Goal: Task Accomplishment & Management: Manage account settings

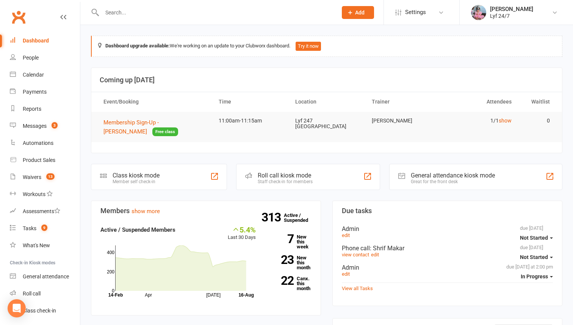
click at [162, 12] on input "text" at bounding box center [216, 12] width 232 height 11
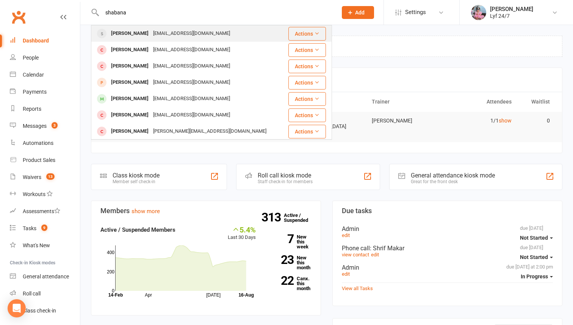
type input "shabana"
click at [151, 31] on div "[PERSON_NAME]" at bounding box center [130, 33] width 42 height 11
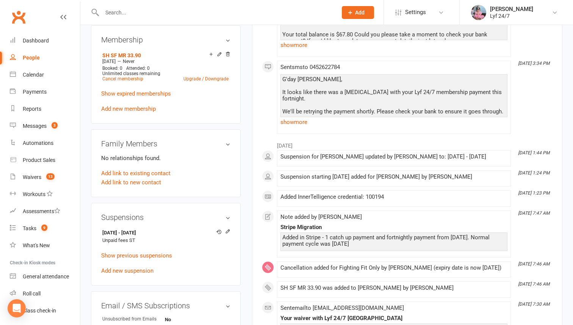
scroll to position [309, 0]
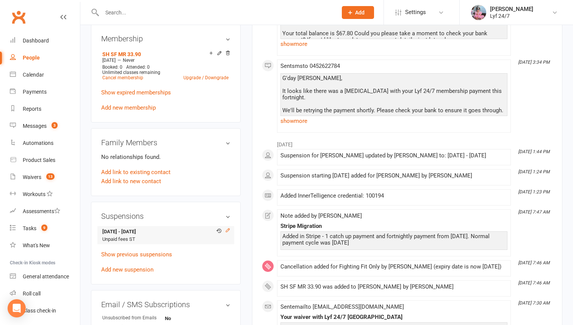
click at [229, 229] on icon at bounding box center [227, 229] width 5 height 5
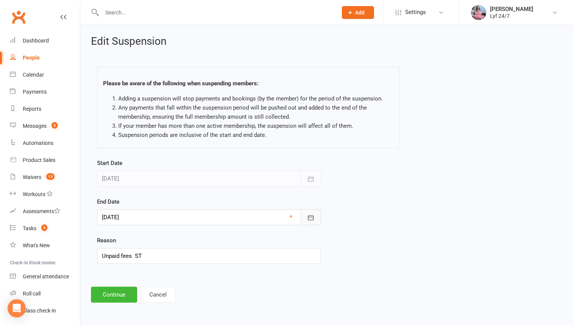
click at [307, 219] on icon "button" at bounding box center [311, 218] width 8 height 8
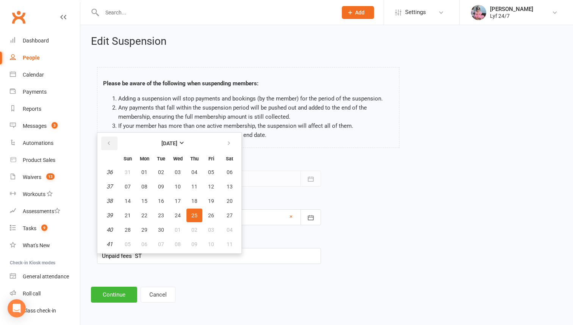
click at [109, 143] on icon "button" at bounding box center [108, 143] width 5 height 6
click at [212, 200] on span "15" at bounding box center [211, 201] width 6 height 6
type input "[DATE]"
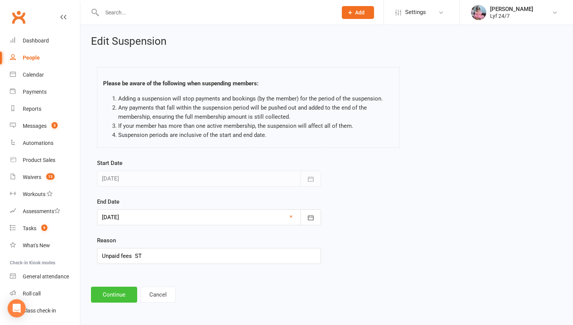
click at [112, 294] on button "Continue" at bounding box center [114, 294] width 46 height 16
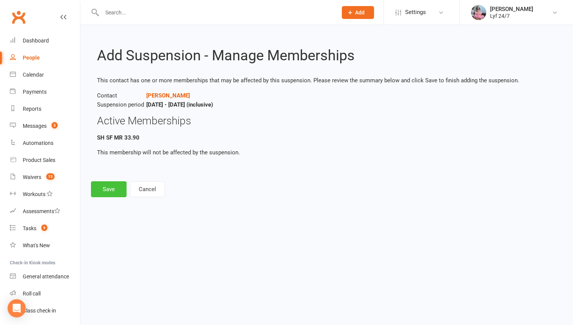
click at [108, 192] on button "Save" at bounding box center [109, 189] width 36 height 16
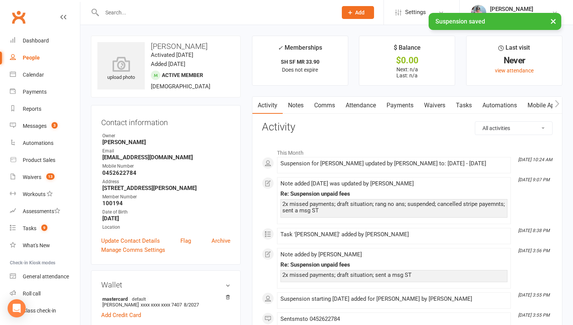
click at [297, 108] on link "Notes" at bounding box center [295, 105] width 26 height 17
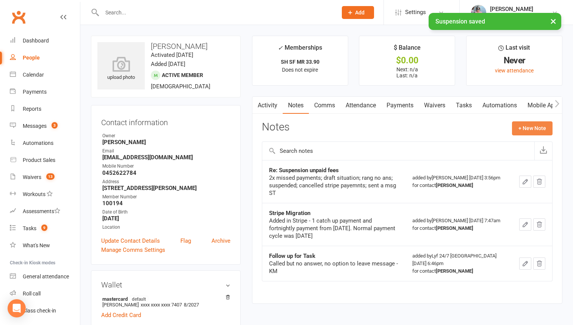
click at [516, 126] on button "+ New Note" at bounding box center [532, 128] width 41 height 14
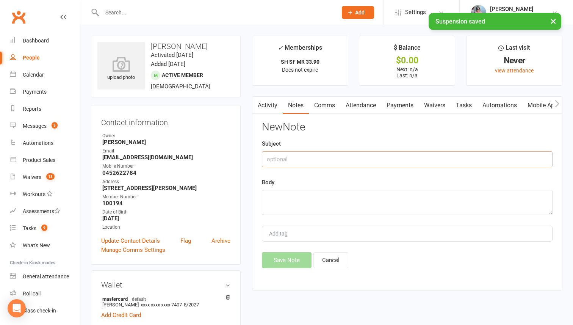
click at [313, 154] on input "text" at bounding box center [407, 159] width 290 height 16
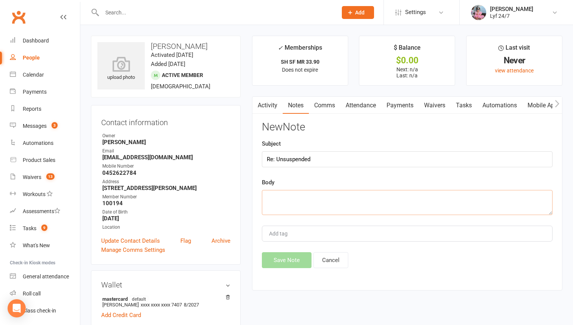
click at [304, 195] on textarea at bounding box center [407, 202] width 290 height 25
click at [324, 150] on div "Subject Re: Unsuspended" at bounding box center [407, 153] width 290 height 28
click at [317, 161] on input "Re: Unsuspended" at bounding box center [407, 159] width 290 height 16
type input "Re: Unsuspended - paid fees"
click at [311, 190] on textarea at bounding box center [407, 202] width 290 height 25
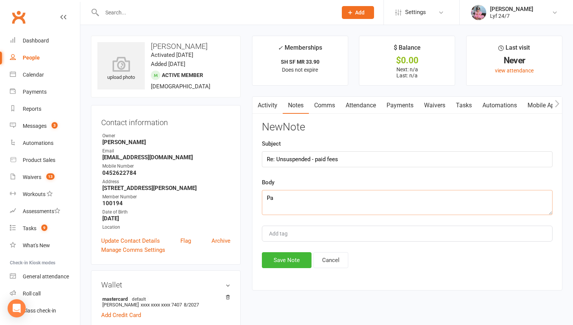
type textarea "P"
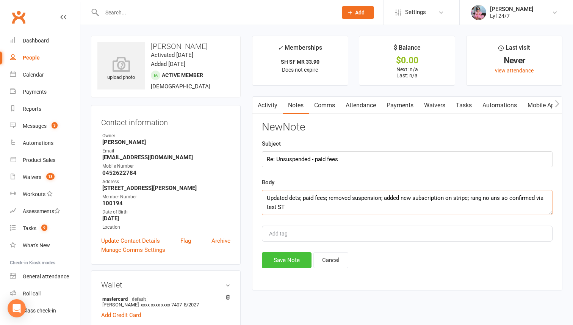
type textarea "Updated dets; paid fees; removed suspension; added new subscription on stripe; …"
click at [280, 257] on button "Save Note" at bounding box center [287, 260] width 50 height 16
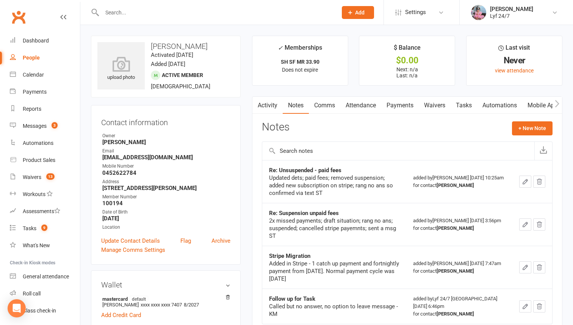
click at [187, 44] on h3 "[PERSON_NAME]" at bounding box center [165, 46] width 137 height 8
copy h3 "[PERSON_NAME]"
click at [41, 225] on count-badge "9" at bounding box center [42, 228] width 10 height 6
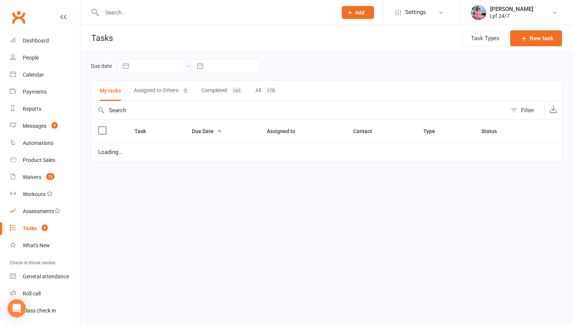
select select "started"
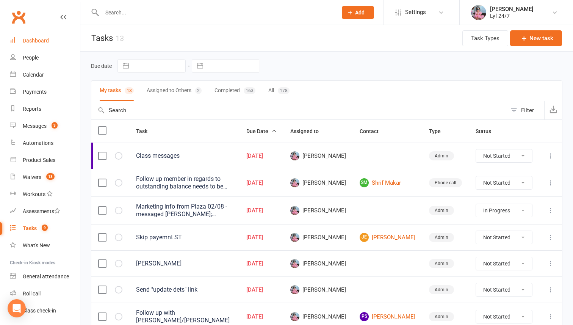
click at [41, 42] on div "Dashboard" at bounding box center [36, 40] width 26 height 6
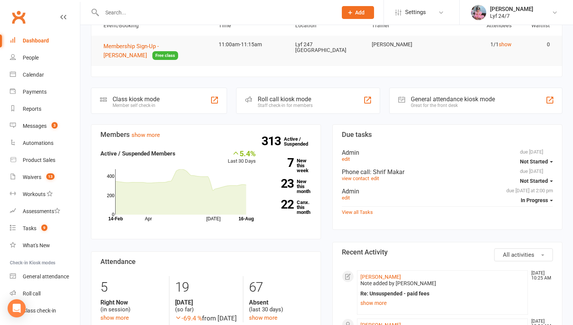
scroll to position [111, 0]
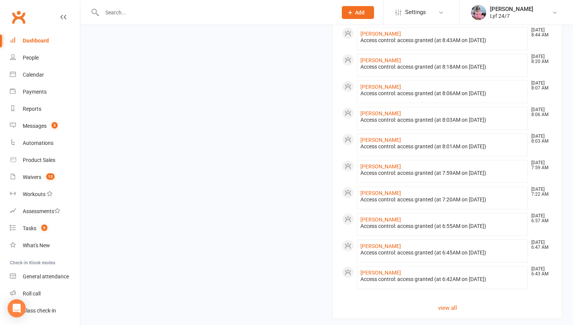
scroll to position [636, 0]
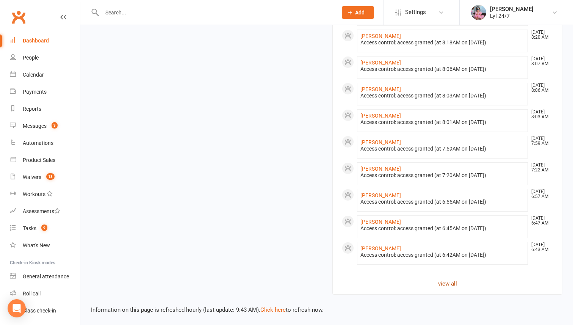
click at [445, 283] on link "view all" at bounding box center [447, 283] width 211 height 9
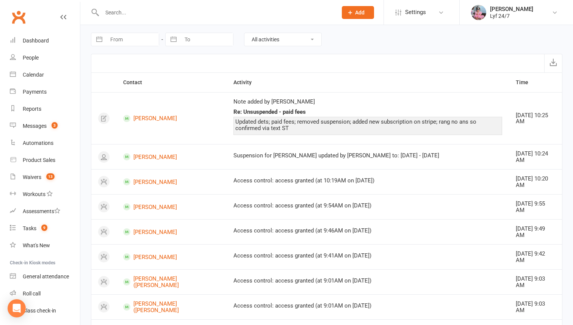
click at [259, 45] on select "All activities Bookings / Attendances Communications Notes Failed SMSes Grading…" at bounding box center [282, 39] width 77 height 13
select select "BookingLogEntry"
click at [244, 33] on select "All activities Bookings / Attendances Communications Notes Failed SMSes Grading…" at bounding box center [282, 39] width 77 height 13
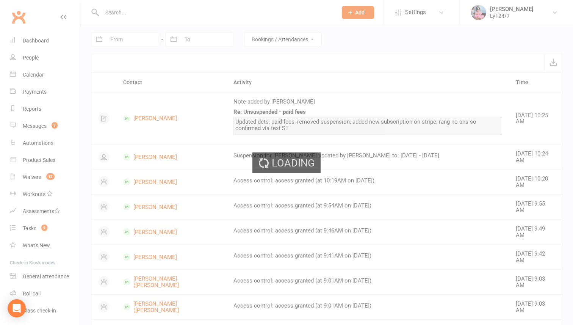
scroll to position [5, 0]
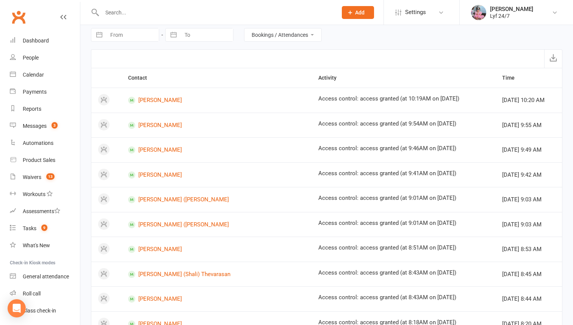
drag, startPoint x: 169, startPoint y: 12, endPoint x: 169, endPoint y: 8, distance: 4.2
click at [169, 13] on input "text" at bounding box center [216, 12] width 232 height 11
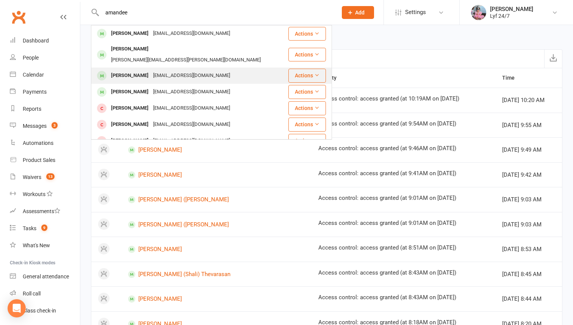
type input "amandee"
click at [165, 70] on div "[EMAIL_ADDRESS][DOMAIN_NAME]" at bounding box center [191, 75] width 81 height 11
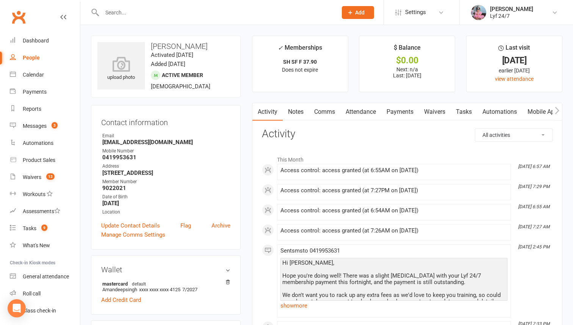
click at [163, 21] on div at bounding box center [211, 12] width 241 height 25
click at [161, 16] on input "text" at bounding box center [216, 12] width 232 height 11
drag, startPoint x: 368, startPoint y: 169, endPoint x: 455, endPoint y: 169, distance: 86.3
click at [455, 169] on div "Access control: access granted (at 6:55AM on [DATE])" at bounding box center [393, 170] width 227 height 6
click at [136, 11] on input "text" at bounding box center [216, 12] width 232 height 11
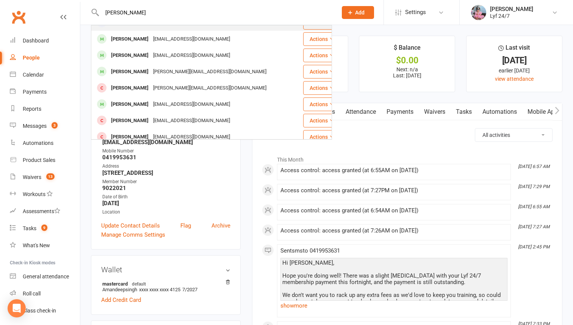
scroll to position [98, 0]
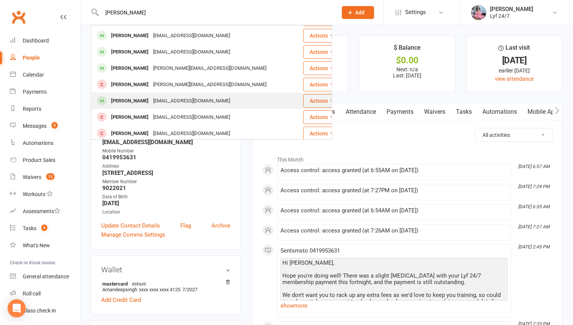
type input "[PERSON_NAME]"
click at [131, 95] on div "[PERSON_NAME]" at bounding box center [130, 100] width 42 height 11
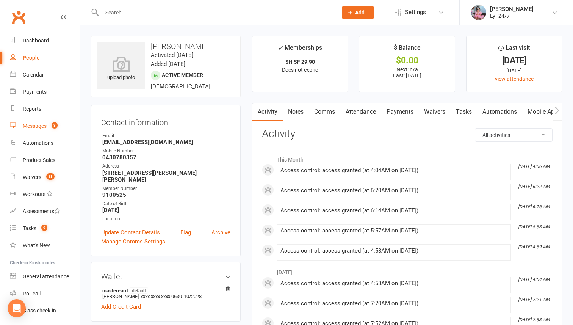
click at [45, 128] on div "Messages" at bounding box center [35, 126] width 24 height 6
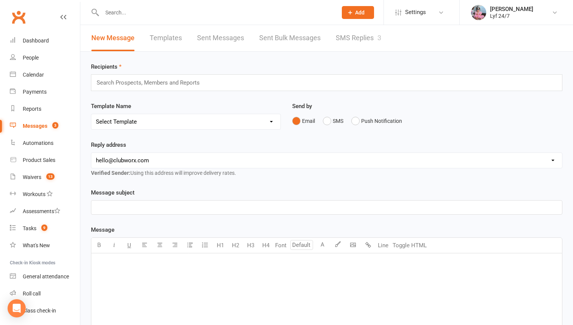
click at [359, 30] on link "SMS Replies 3" at bounding box center [357, 38] width 45 height 26
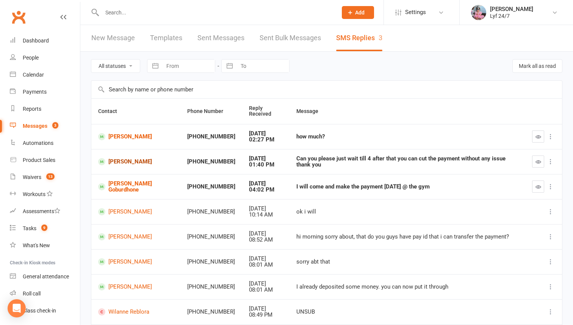
click at [137, 159] on link "[PERSON_NAME]" at bounding box center [135, 161] width 75 height 7
click at [544, 159] on div at bounding box center [543, 161] width 23 height 12
click at [541, 159] on button "button" at bounding box center [538, 161] width 12 height 12
click at [139, 134] on link "[PERSON_NAME]" at bounding box center [135, 136] width 75 height 7
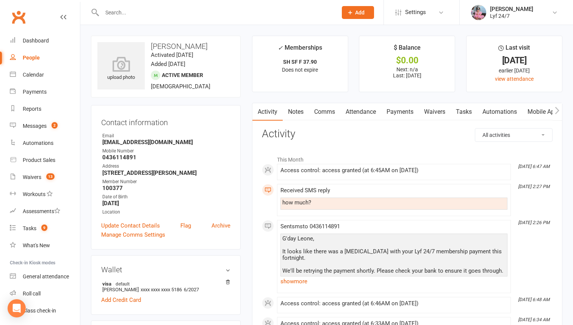
scroll to position [13, 0]
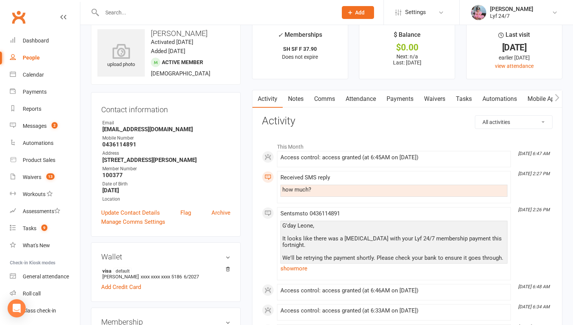
click at [327, 98] on link "Comms" at bounding box center [324, 98] width 31 height 17
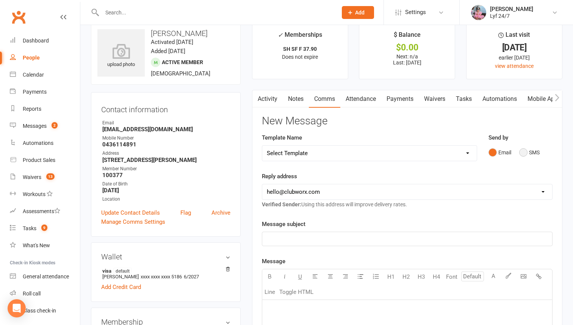
click at [520, 148] on button "SMS" at bounding box center [529, 152] width 20 height 14
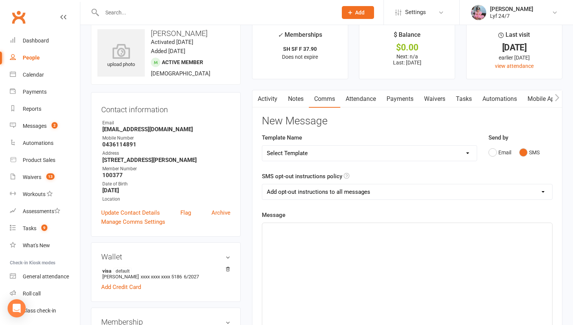
click at [321, 195] on select "Add opt-out instructions to all messages Add opt-out instructions for messages …" at bounding box center [407, 191] width 290 height 15
select select "2"
click at [262, 184] on select "Add opt-out instructions to all messages Add opt-out instructions for messages …" at bounding box center [407, 191] width 290 height 15
click at [290, 233] on p "﻿" at bounding box center [407, 229] width 281 height 9
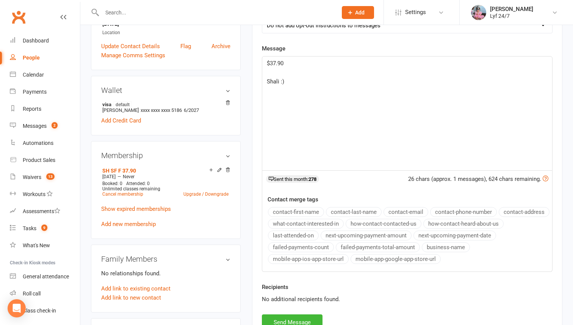
scroll to position [355, 0]
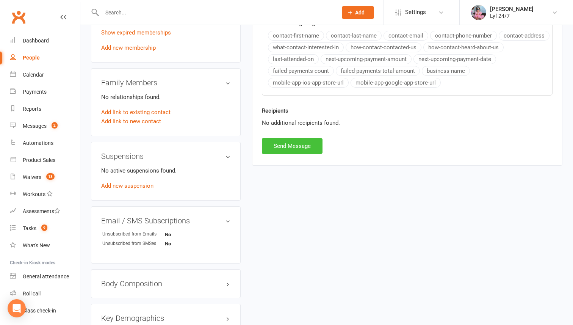
click at [293, 145] on button "Send Message" at bounding box center [292, 146] width 61 height 16
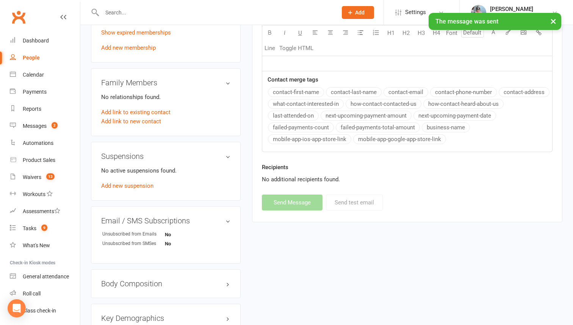
scroll to position [0, 0]
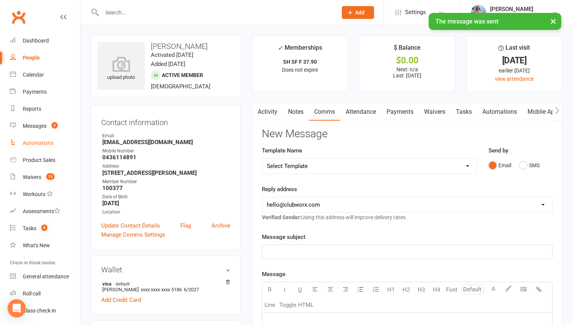
click at [34, 138] on link "Automations" at bounding box center [45, 142] width 70 height 17
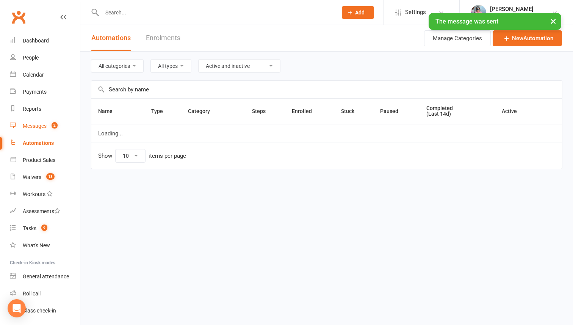
click at [35, 131] on link "Messages 2" at bounding box center [45, 125] width 70 height 17
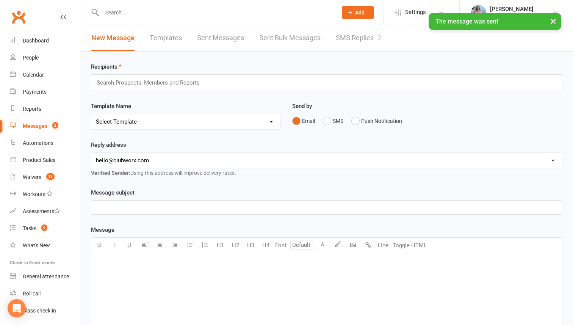
click at [363, 44] on link "SMS Replies 2" at bounding box center [357, 38] width 45 height 26
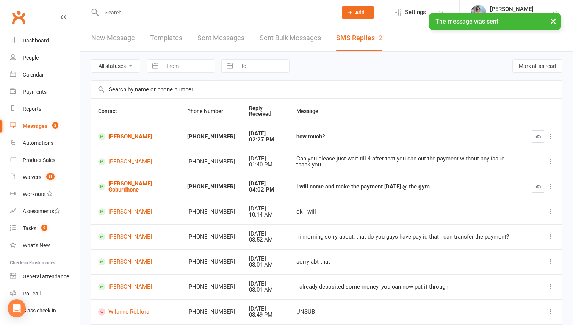
click at [532, 134] on button "button" at bounding box center [538, 136] width 12 height 12
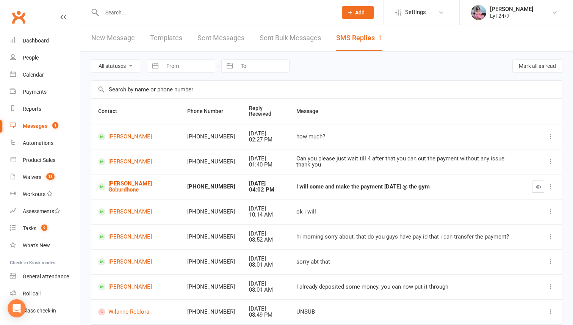
click at [354, 9] on button "Add" at bounding box center [358, 12] width 32 height 13
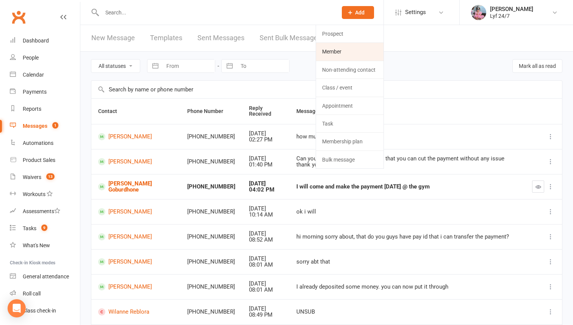
click at [337, 55] on link "Member" at bounding box center [349, 51] width 67 height 17
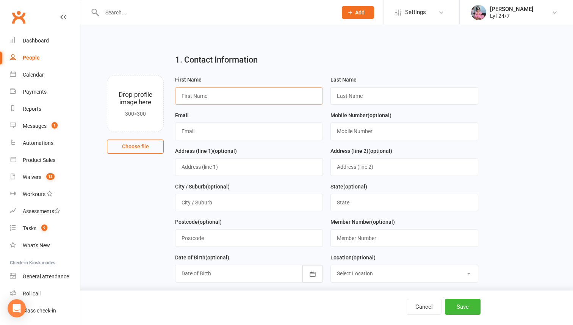
click at [215, 99] on input "text" at bounding box center [249, 95] width 148 height 17
paste input "- Name: [PERSON_NAME]"
drag, startPoint x: 203, startPoint y: 96, endPoint x: 182, endPoint y: 96, distance: 20.8
click at [185, 96] on input "- Name: [PERSON_NAME]" at bounding box center [249, 95] width 148 height 17
click at [207, 99] on input "[PERSON_NAME]" at bounding box center [249, 95] width 148 height 17
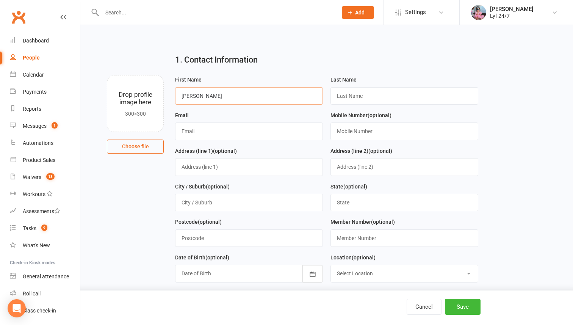
click at [207, 99] on input "[PERSON_NAME]" at bounding box center [249, 95] width 148 height 17
type input "[PERSON_NAME]"
click at [356, 92] on input "text" at bounding box center [404, 95] width 148 height 17
paste input "[PERSON_NAME]"
type input "[PERSON_NAME]"
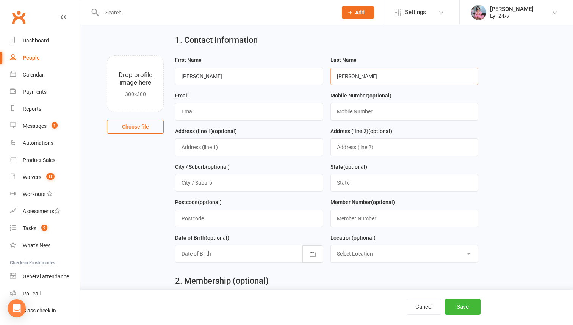
scroll to position [39, 0]
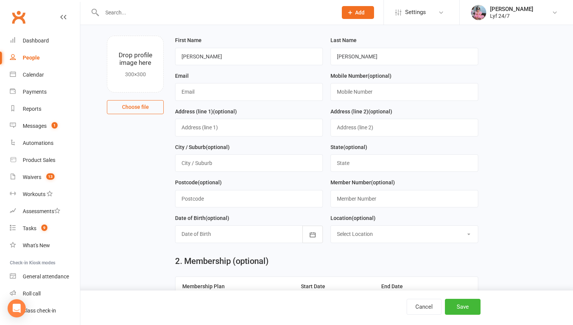
click at [241, 242] on div at bounding box center [249, 233] width 148 height 17
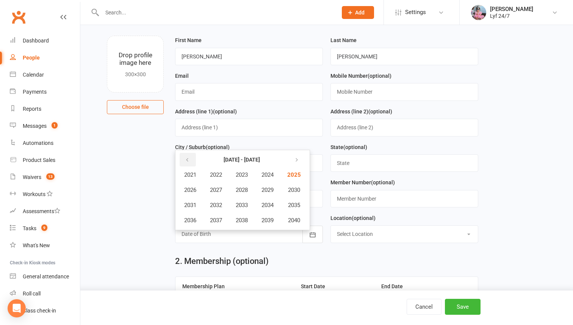
click at [182, 166] on button "button" at bounding box center [187, 160] width 16 height 14
click at [218, 178] on span "2002" at bounding box center [216, 174] width 12 height 7
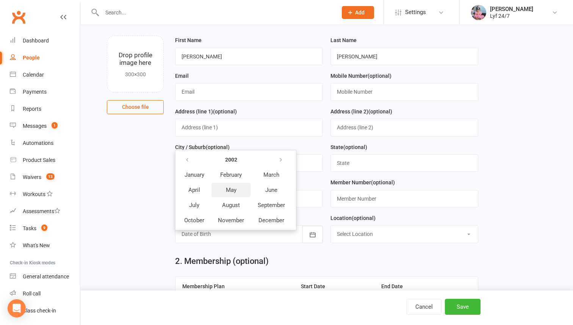
click at [231, 193] on span "May" at bounding box center [231, 189] width 11 height 7
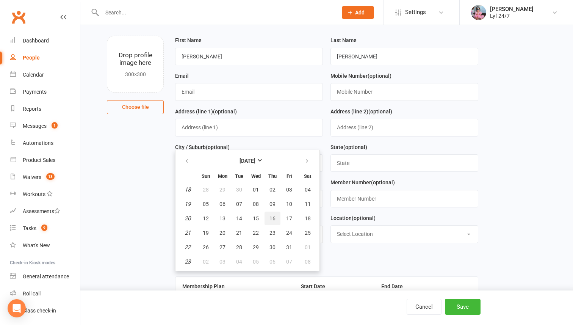
click at [272, 218] on span "16" at bounding box center [272, 218] width 6 height 6
type input "[DATE]"
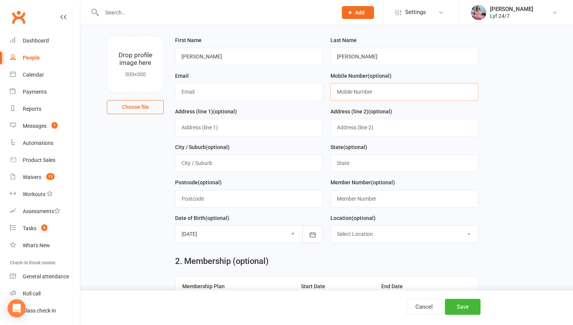
click at [343, 89] on input "text" at bounding box center [404, 91] width 148 height 17
paste input "0413251759"
type input "0413251759"
click at [191, 97] on input "text" at bounding box center [249, 91] width 148 height 17
paste input "[EMAIL_ADDRESS][DOMAIN_NAME]"
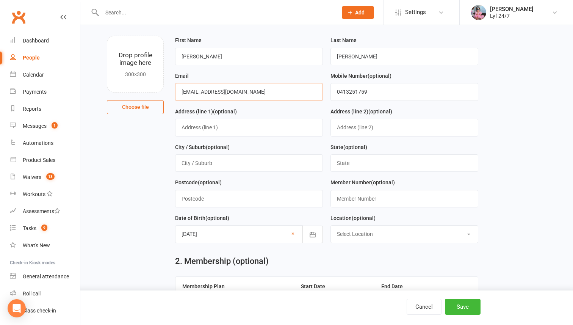
type input "[EMAIL_ADDRESS][DOMAIN_NAME]"
click at [203, 127] on input "text" at bounding box center [249, 127] width 148 height 17
paste input "[STREET_ADDRESS]"
drag, startPoint x: 226, startPoint y: 126, endPoint x: 327, endPoint y: 125, distance: 100.3
click at [327, 125] on form "First Name [PERSON_NAME] Last Name [PERSON_NAME] Email [EMAIL_ADDRESS][DOMAIN_N…" at bounding box center [326, 142] width 310 height 213
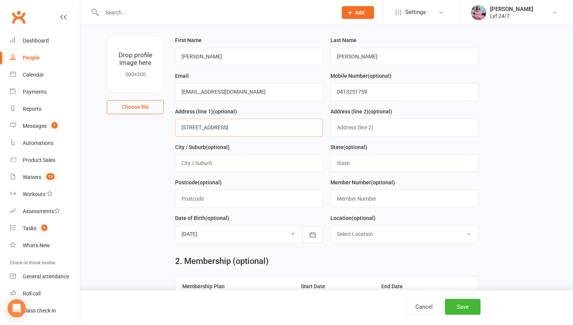
type input "[STREET_ADDRESS]"
click at [219, 163] on input "text" at bounding box center [249, 162] width 148 height 17
paste input "[GEOGRAPHIC_DATA] , [GEOGRAPHIC_DATA]"
drag, startPoint x: 208, startPoint y: 164, endPoint x: 295, endPoint y: 164, distance: 87.1
click at [295, 164] on input "[GEOGRAPHIC_DATA] , [GEOGRAPHIC_DATA]" at bounding box center [249, 162] width 148 height 17
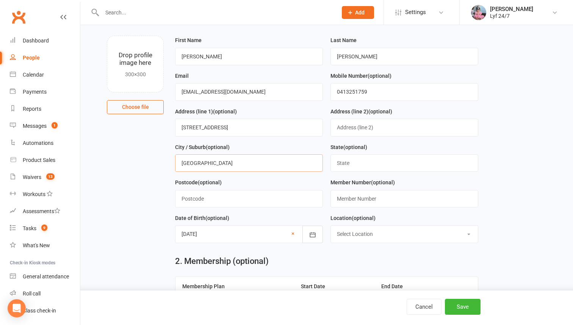
type input "[GEOGRAPHIC_DATA]"
click at [376, 162] on input "text" at bounding box center [404, 162] width 148 height 17
type input "[GEOGRAPHIC_DATA]"
click at [259, 199] on input "text" at bounding box center [249, 198] width 148 height 17
type input "2148"
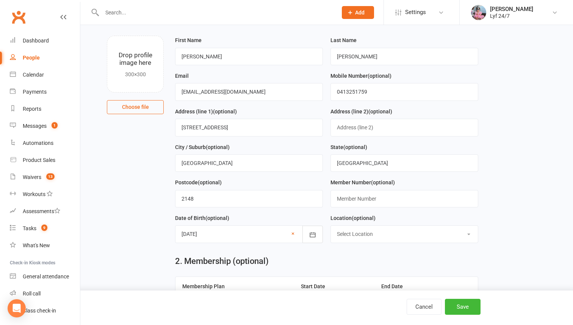
click at [350, 237] on select "Select Location [GEOGRAPHIC_DATA] 24/7 Kogarah Lyf [GEOGRAPHIC_DATA]" at bounding box center [404, 233] width 147 height 17
select select "1"
click at [331, 226] on select "Select Location [GEOGRAPHIC_DATA] 24/7 Kogarah Lyf [GEOGRAPHIC_DATA]" at bounding box center [404, 233] width 147 height 17
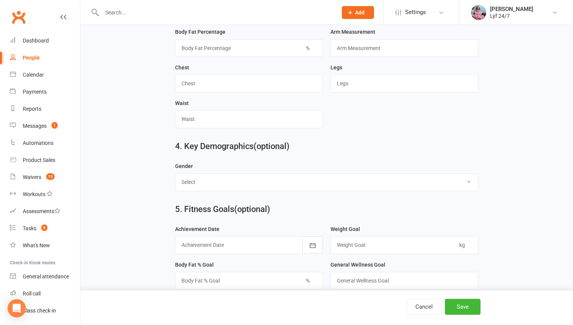
scroll to position [559, 0]
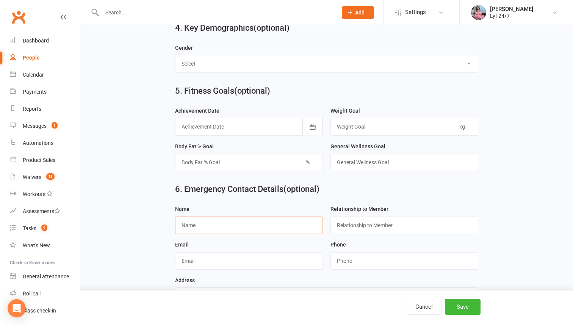
click at [195, 234] on input "text" at bounding box center [249, 224] width 148 height 17
paste input "[PERSON_NAME]"
type input "[PERSON_NAME]"
click at [193, 256] on input "text" at bounding box center [249, 260] width 148 height 17
click at [368, 264] on input "string" at bounding box center [404, 260] width 148 height 17
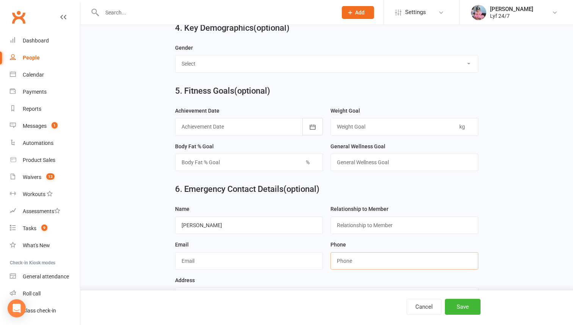
paste input "0422063590"
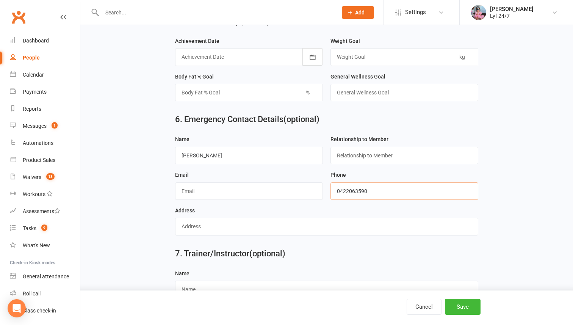
scroll to position [638, 0]
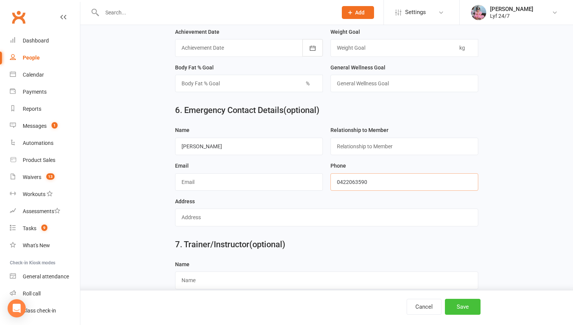
type input "0422063590"
click at [459, 304] on button "Save" at bounding box center [463, 306] width 36 height 16
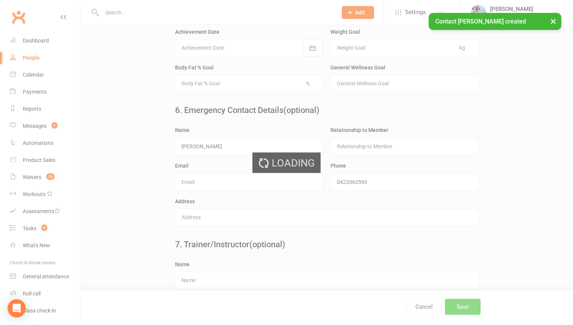
scroll to position [0, 0]
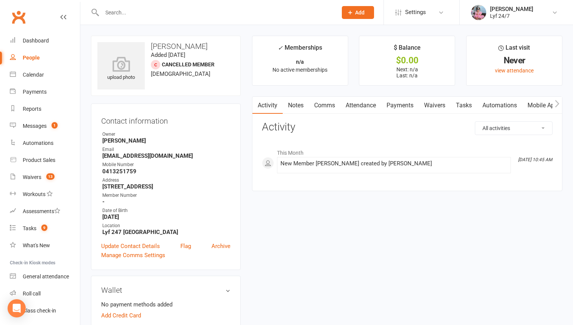
click at [160, 12] on input "text" at bounding box center [216, 12] width 232 height 11
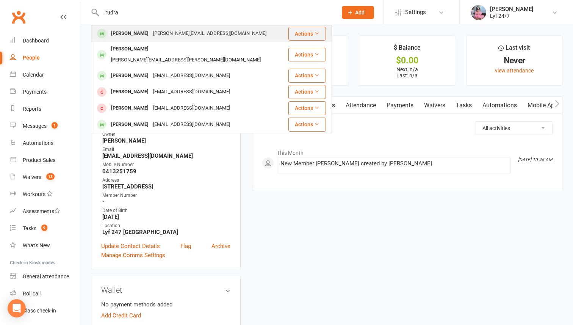
type input "rudra"
click at [151, 34] on div "[PERSON_NAME][EMAIL_ADDRESS][DOMAIN_NAME]" at bounding box center [210, 33] width 118 height 11
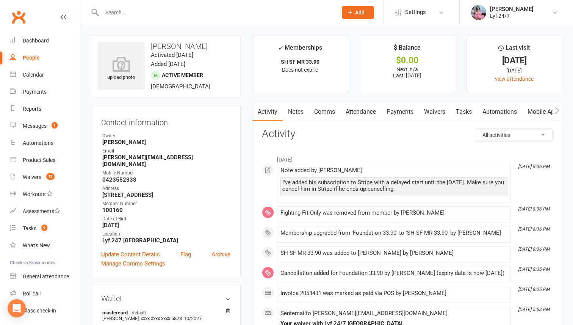
click at [162, 45] on h3 "[PERSON_NAME]" at bounding box center [165, 46] width 137 height 8
copy h3 "[PERSON_NAME]"
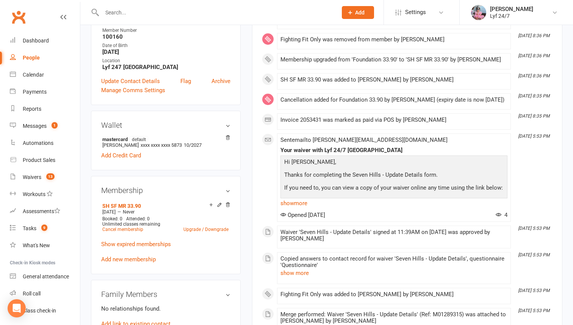
scroll to position [292, 0]
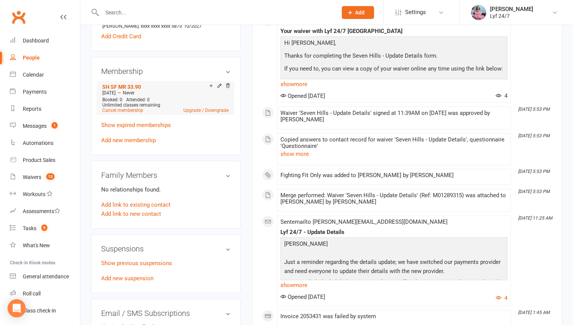
click at [117, 102] on span "Unlimited classes remaining" at bounding box center [131, 104] width 58 height 5
click at [120, 108] on link "Cancel membership" at bounding box center [122, 110] width 41 height 5
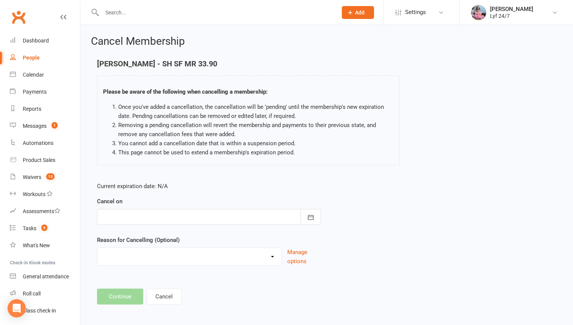
click at [184, 217] on div at bounding box center [209, 217] width 224 height 16
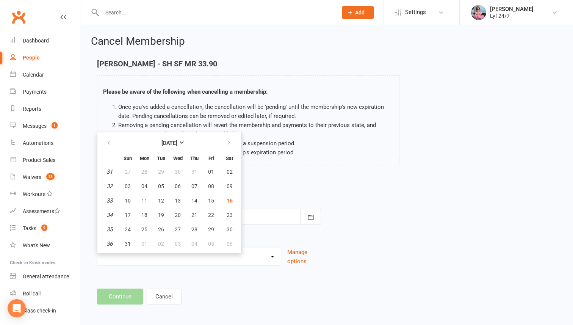
scroll to position [3, 0]
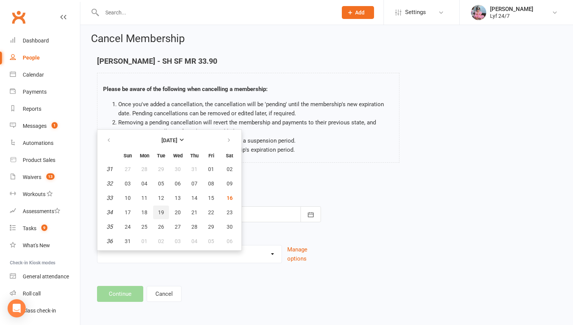
click at [164, 213] on button "19" at bounding box center [161, 212] width 16 height 14
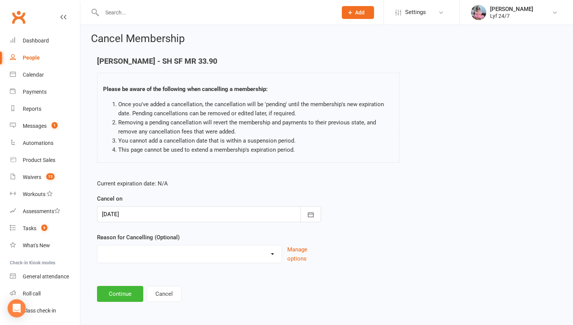
click at [148, 212] on div at bounding box center [209, 214] width 224 height 16
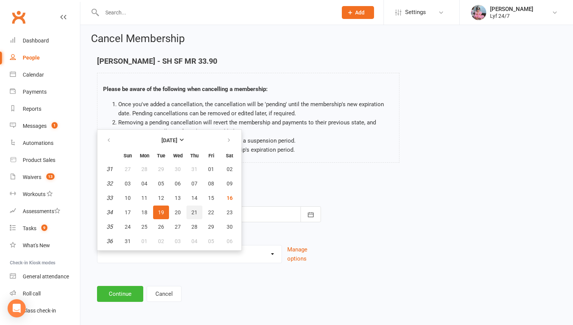
click at [190, 212] on button "21" at bounding box center [194, 212] width 16 height 14
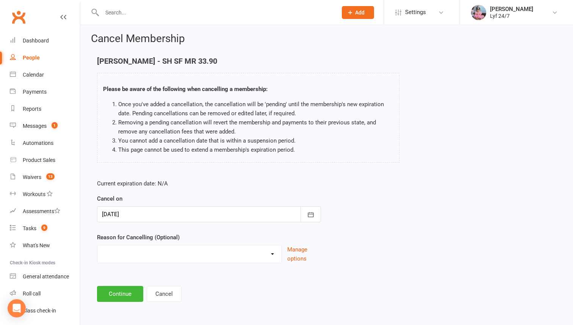
click at [162, 211] on div at bounding box center [209, 214] width 224 height 16
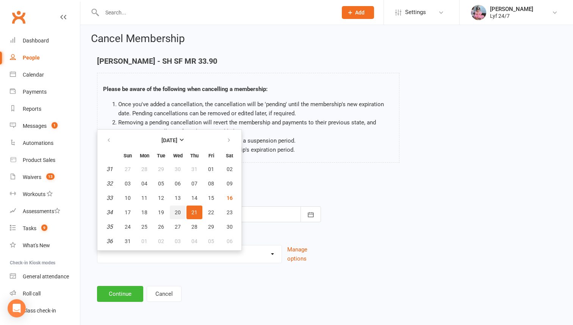
click at [182, 208] on button "20" at bounding box center [178, 212] width 16 height 14
type input "[DATE]"
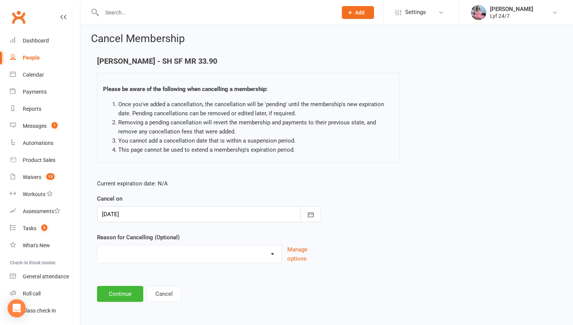
click at [172, 253] on select "Holiday [PERSON_NAME] failed payment Member from FREE TRIAL Rejoin Stripe Migra…" at bounding box center [189, 252] width 184 height 15
select select "8"
click at [97, 245] on select "Holiday [PERSON_NAME] failed payment Member from FREE TRIAL Rejoin Stripe Migra…" at bounding box center [189, 252] width 184 height 15
click at [126, 289] on input at bounding box center [209, 294] width 224 height 16
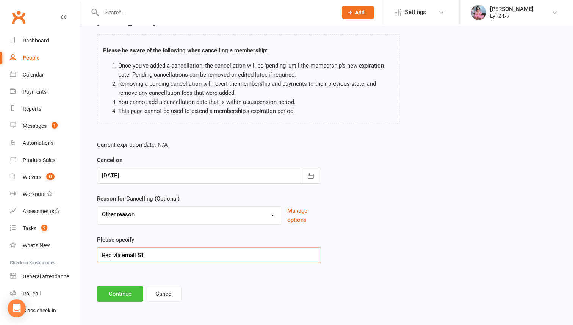
type input "Req via email ST"
click at [127, 286] on button "Continue" at bounding box center [120, 294] width 46 height 16
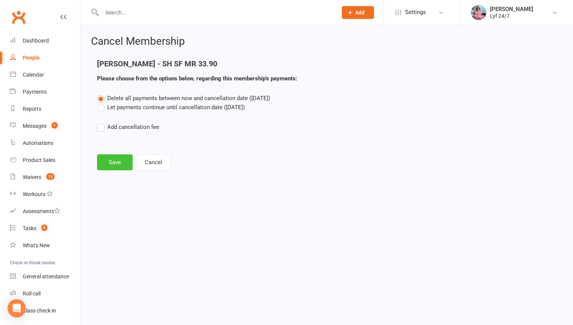
click at [119, 158] on button "Save" at bounding box center [115, 162] width 36 height 16
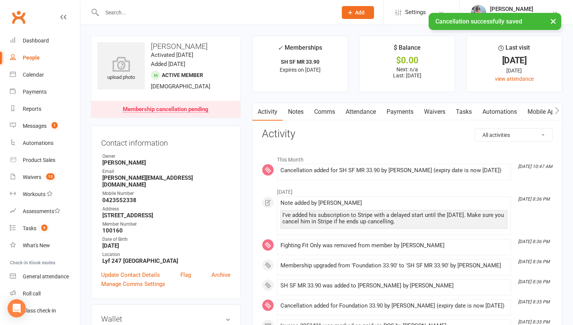
click at [164, 45] on h3 "[PERSON_NAME]" at bounding box center [165, 46] width 137 height 8
copy h3 "[PERSON_NAME]"
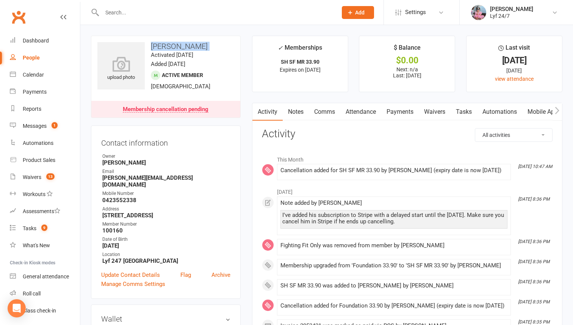
click at [298, 112] on link "Notes" at bounding box center [295, 111] width 26 height 17
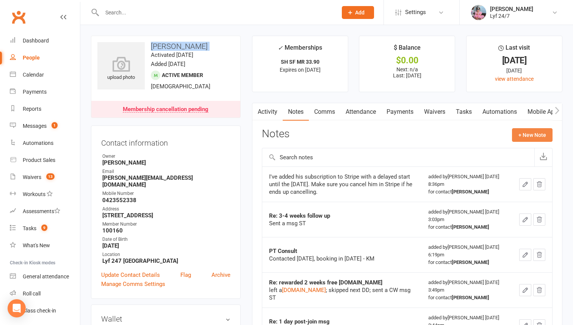
click at [523, 130] on button "+ New Note" at bounding box center [532, 135] width 41 height 14
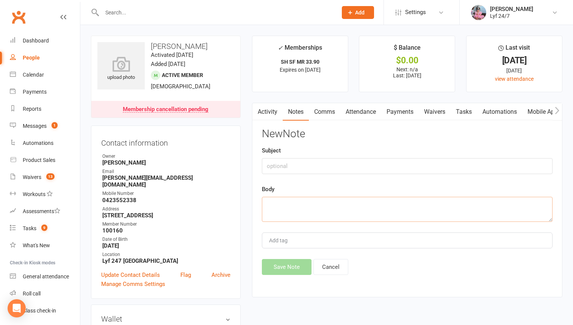
click at [293, 204] on textarea at bounding box center [407, 209] width 290 height 25
paste textarea "Cancellation; req via email; confirmed via email"
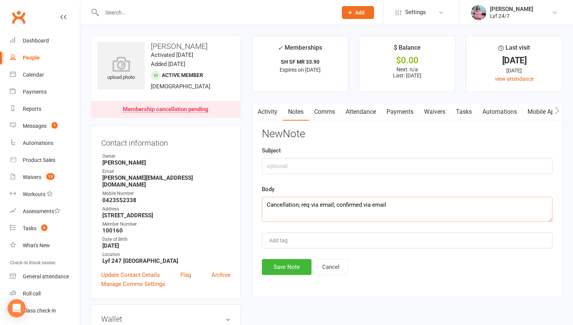
type textarea "Cancellation; req via email; confirmed via email"
click at [278, 170] on input "text" at bounding box center [407, 166] width 290 height 16
type input "Re: Cancellation"
click at [409, 202] on textarea "Cancellation; req via email; confirmed via email" at bounding box center [407, 209] width 290 height 25
type textarea "Cancellation; req via email; confirmed via email ST"
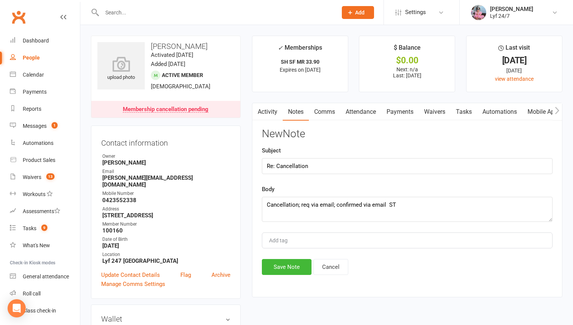
click at [287, 276] on div "Activity Notes Comms Attendance Payments Waivers Tasks Automations Mobile App A…" at bounding box center [407, 200] width 310 height 194
click at [286, 264] on button "Save Note" at bounding box center [287, 267] width 50 height 16
